Goal: Complete application form

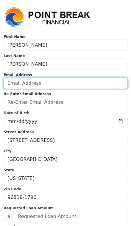
click at [91, 81] on input "email" at bounding box center [66, 83] width 124 height 11
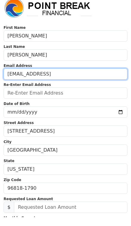
type input "[EMAIL_ADDRESS]"
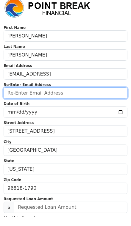
click at [96, 97] on input "email" at bounding box center [66, 102] width 124 height 11
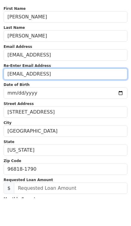
type input "[EMAIL_ADDRESS]"
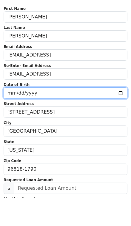
click at [97, 116] on input "date" at bounding box center [66, 121] width 124 height 11
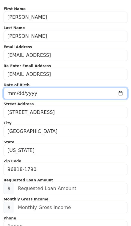
click at [73, 96] on input "1982-05-17" at bounding box center [66, 93] width 124 height 11
type input "1982-05-07"
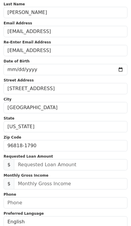
scroll to position [52, 0]
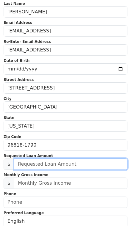
click at [97, 168] on input "text" at bounding box center [70, 164] width 113 height 11
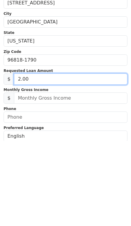
type input "20.00"
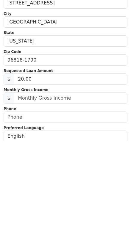
scroll to position [137, 0]
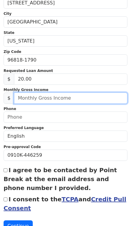
click at [109, 100] on input "text" at bounding box center [70, 97] width 113 height 11
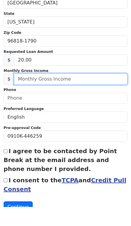
scroll to position [150, 0]
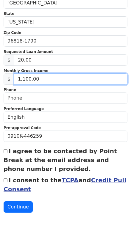
type input "11,000.00"
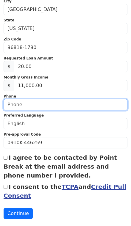
click at [100, 104] on input "text" at bounding box center [66, 104] width 124 height 11
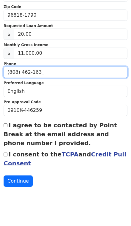
type input "(808) 462-1635"
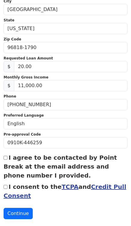
click at [10, 160] on label "I agree to be contacted by Point Break at the email address and phone number I …" at bounding box center [60, 166] width 113 height 25
click at [7, 160] on input "I agree to be contacted by Point Break at the email address and phone number I …" at bounding box center [6, 158] width 4 height 4
checkbox input "true"
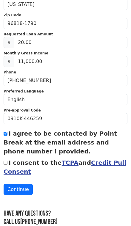
scroll to position [174, 0]
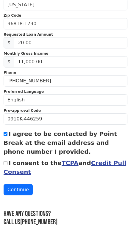
click at [10, 162] on label "I consent to the TCPA and Credit Pull Consent" at bounding box center [65, 167] width 123 height 16
click at [7, 162] on input "I consent to the TCPA and Credit Pull Consent" at bounding box center [6, 163] width 4 height 4
click at [7, 161] on input "I consent to the TCPA and Credit Pull Consent" at bounding box center [6, 163] width 4 height 4
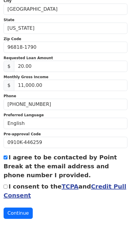
scroll to position [150, 0]
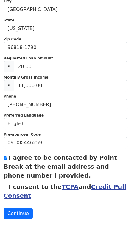
click at [66, 188] on link "TCPA" at bounding box center [70, 186] width 17 height 7
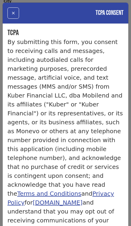
click at [13, 13] on button "×" at bounding box center [13, 12] width 12 height 11
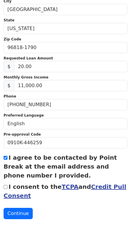
click at [106, 189] on link "Credit Pull Consent" at bounding box center [65, 191] width 123 height 16
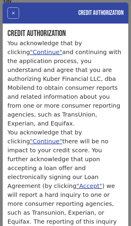
scroll to position [0, 0]
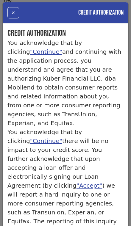
click at [11, 11] on button "×" at bounding box center [13, 12] width 12 height 11
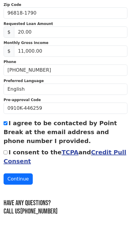
scroll to position [184, 0]
click at [7, 153] on input "I consent to the TCPA and Credit Pull Consent" at bounding box center [6, 152] width 4 height 4
checkbox input "true"
click at [12, 178] on button "Continue" at bounding box center [18, 178] width 29 height 11
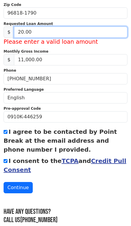
click at [99, 27] on input "20.00" at bounding box center [70, 31] width 113 height 11
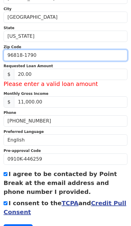
click at [96, 60] on input "96818-1790" at bounding box center [66, 55] width 124 height 11
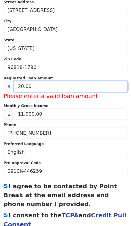
click at [93, 89] on input "20.00" at bounding box center [70, 86] width 113 height 11
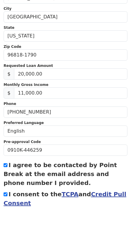
scroll to position [142, 0]
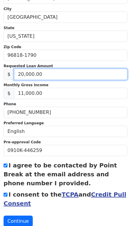
click at [98, 73] on input "20,000.00" at bounding box center [70, 74] width 113 height 11
type input "30,000.00"
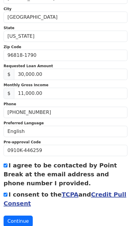
click at [11, 221] on button "Continue" at bounding box center [18, 221] width 29 height 11
